Goal: Information Seeking & Learning: Learn about a topic

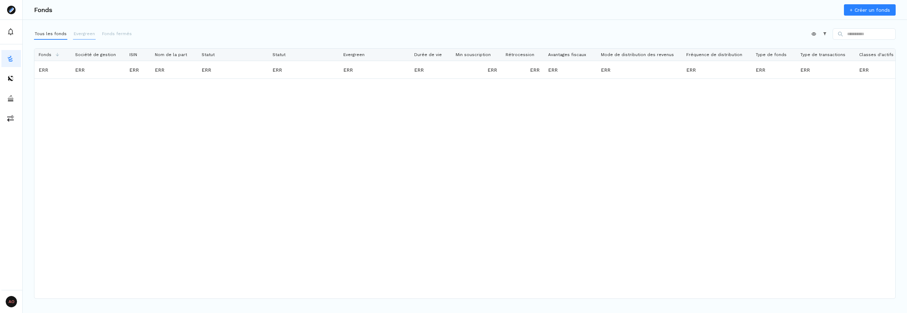
click at [82, 33] on p "Evergreen" at bounding box center [84, 33] width 21 height 6
click at [48, 37] on p "Tous les fonds" at bounding box center [51, 33] width 32 height 6
click at [51, 52] on span "Fonds" at bounding box center [45, 54] width 13 height 5
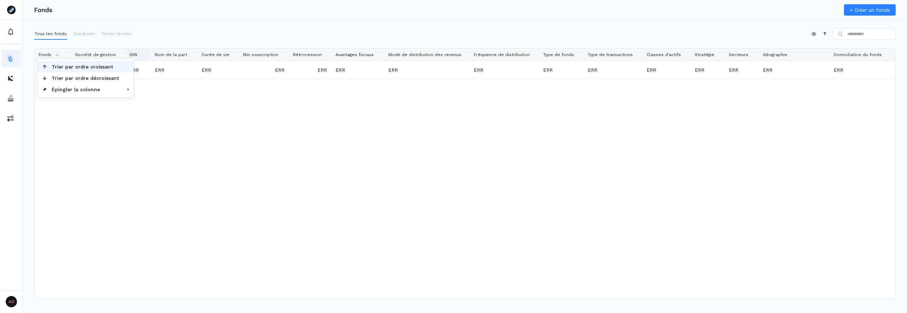
click at [139, 56] on div "ISIN" at bounding box center [137, 55] width 17 height 12
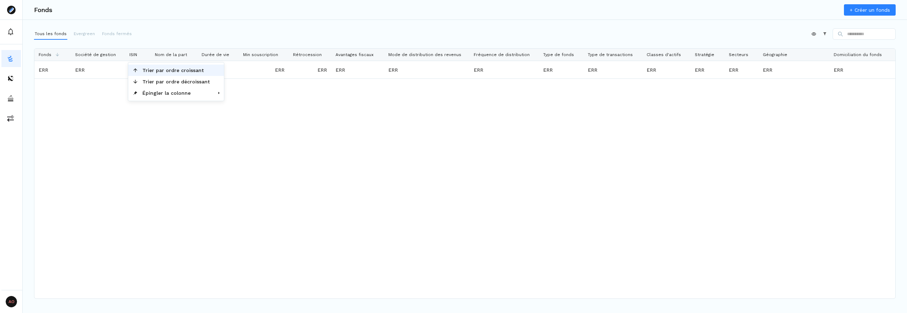
click at [139, 68] on span "Trier par ordre croissant" at bounding box center [176, 70] width 76 height 11
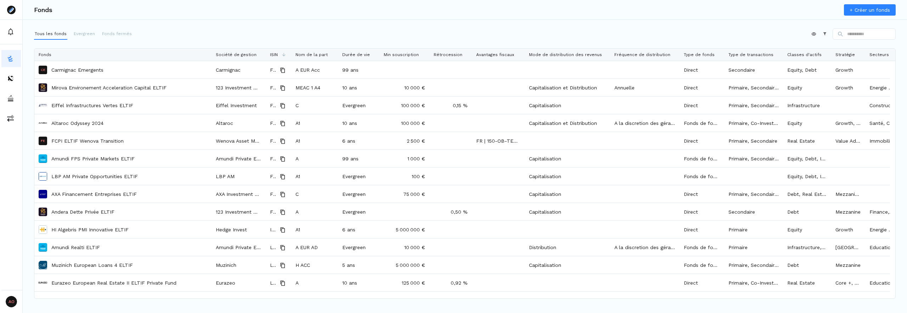
drag, startPoint x: 69, startPoint y: 53, endPoint x: 158, endPoint y: 90, distance: 96.0
click at [210, 57] on div at bounding box center [211, 55] width 3 height 12
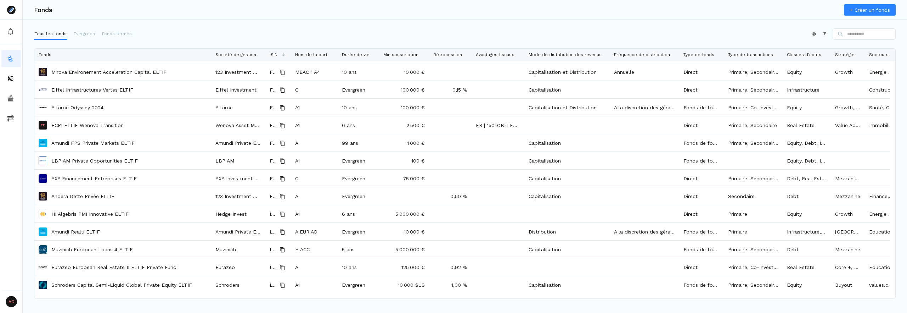
scroll to position [7, 0]
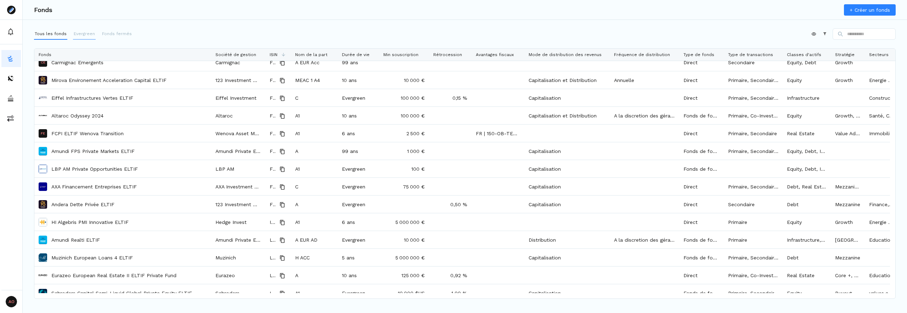
click at [75, 33] on p "Evergreen" at bounding box center [84, 33] width 21 height 6
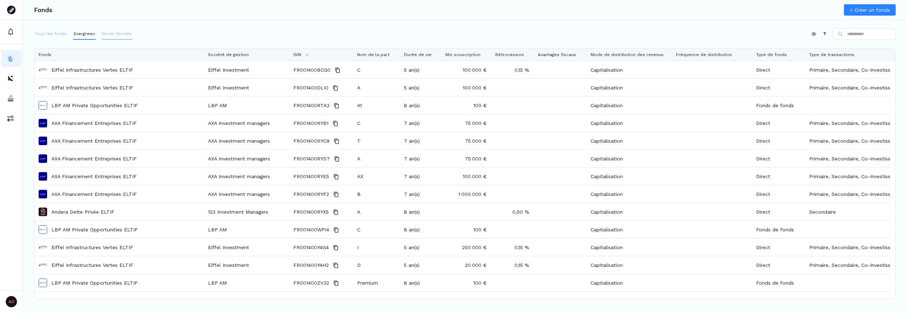
click at [105, 31] on p "Fonds fermés" at bounding box center [117, 33] width 30 height 6
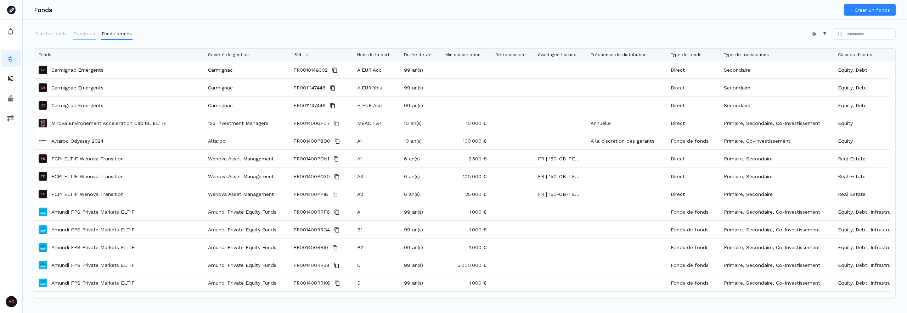
click at [81, 34] on p "Evergreen" at bounding box center [84, 33] width 21 height 6
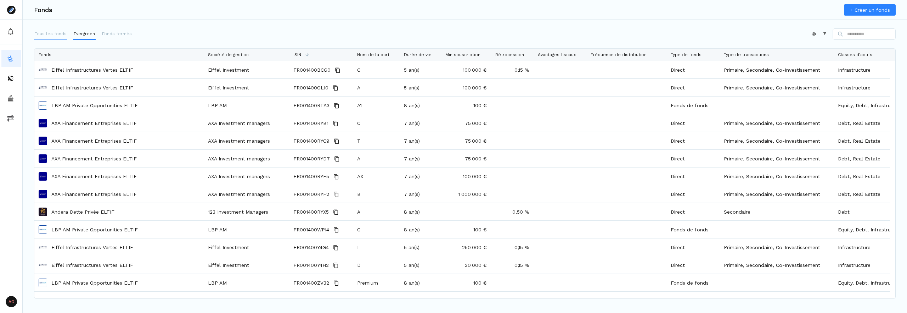
click at [53, 34] on p "Tous les fonds" at bounding box center [51, 33] width 32 height 6
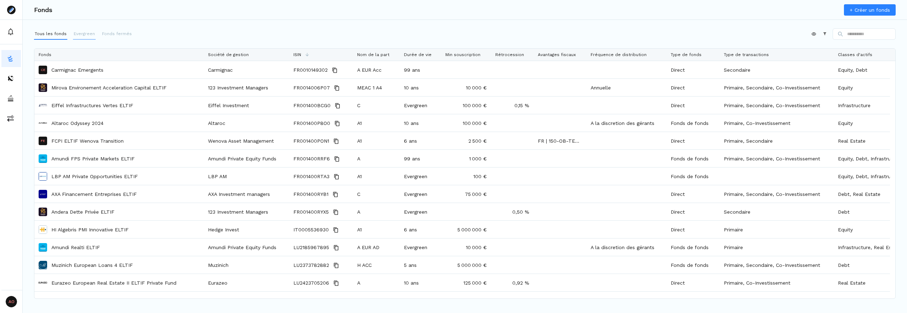
click at [82, 34] on p "Evergreen" at bounding box center [84, 33] width 21 height 6
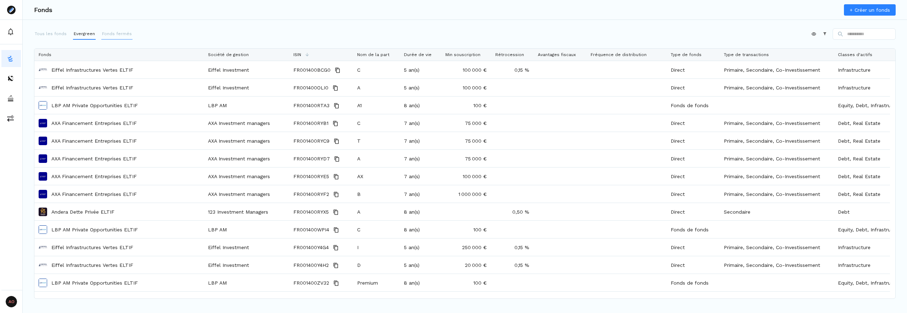
click at [110, 33] on p "Fonds fermés" at bounding box center [117, 33] width 30 height 6
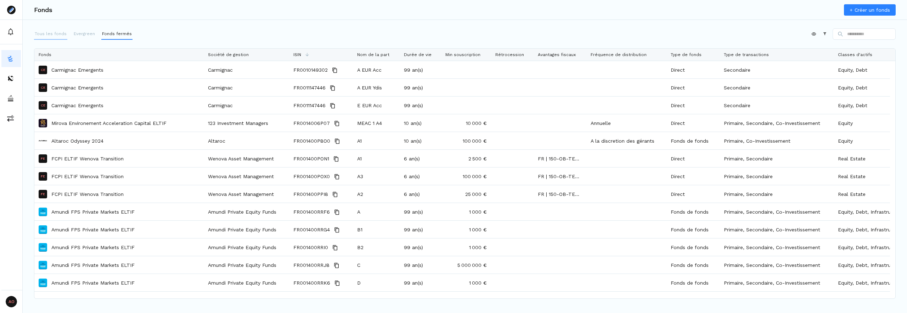
click at [59, 33] on p "Tous les fonds" at bounding box center [51, 33] width 32 height 6
